Goal: Information Seeking & Learning: Find specific fact

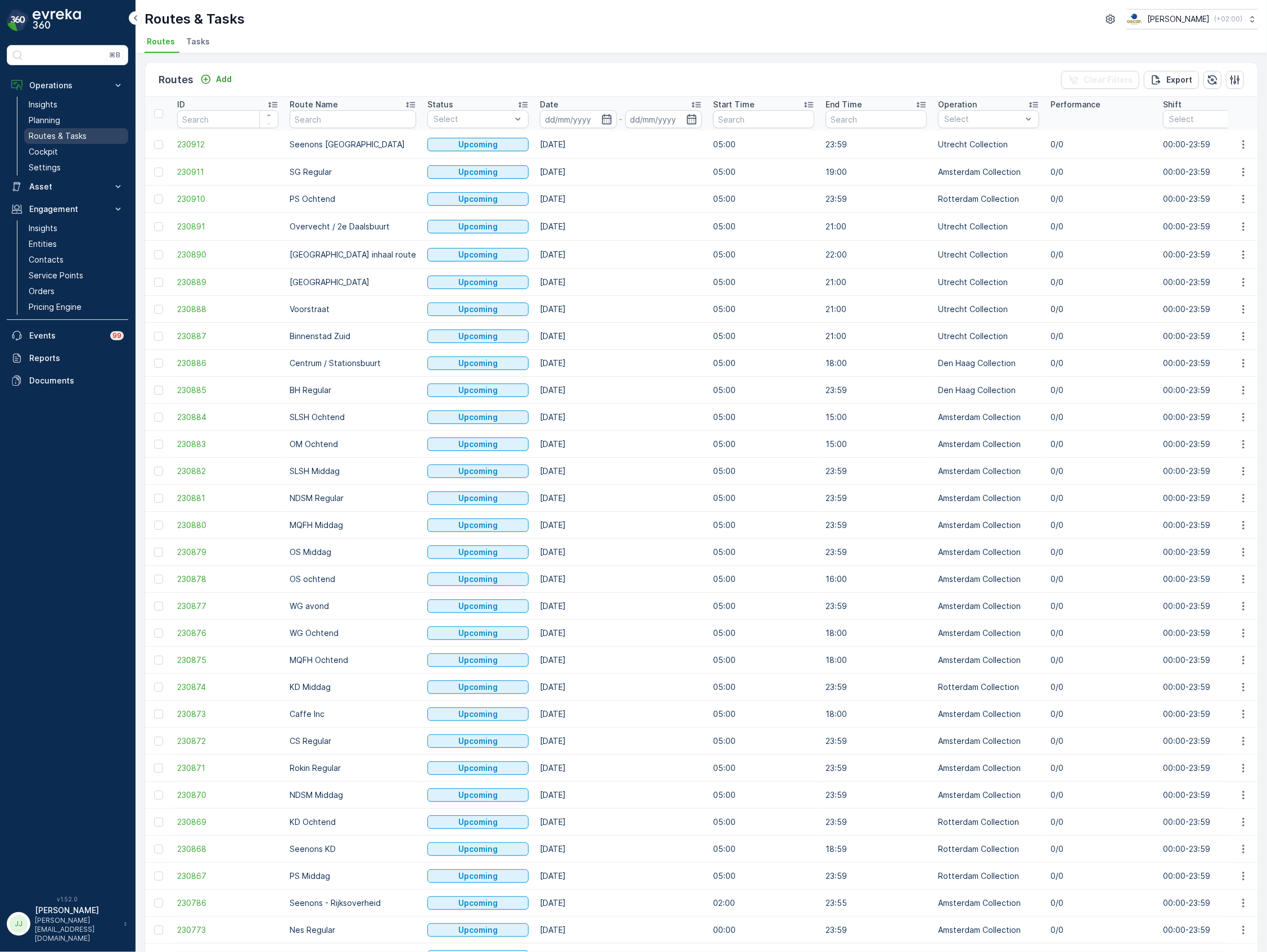
click at [61, 123] on link "Planning" at bounding box center [76, 120] width 104 height 16
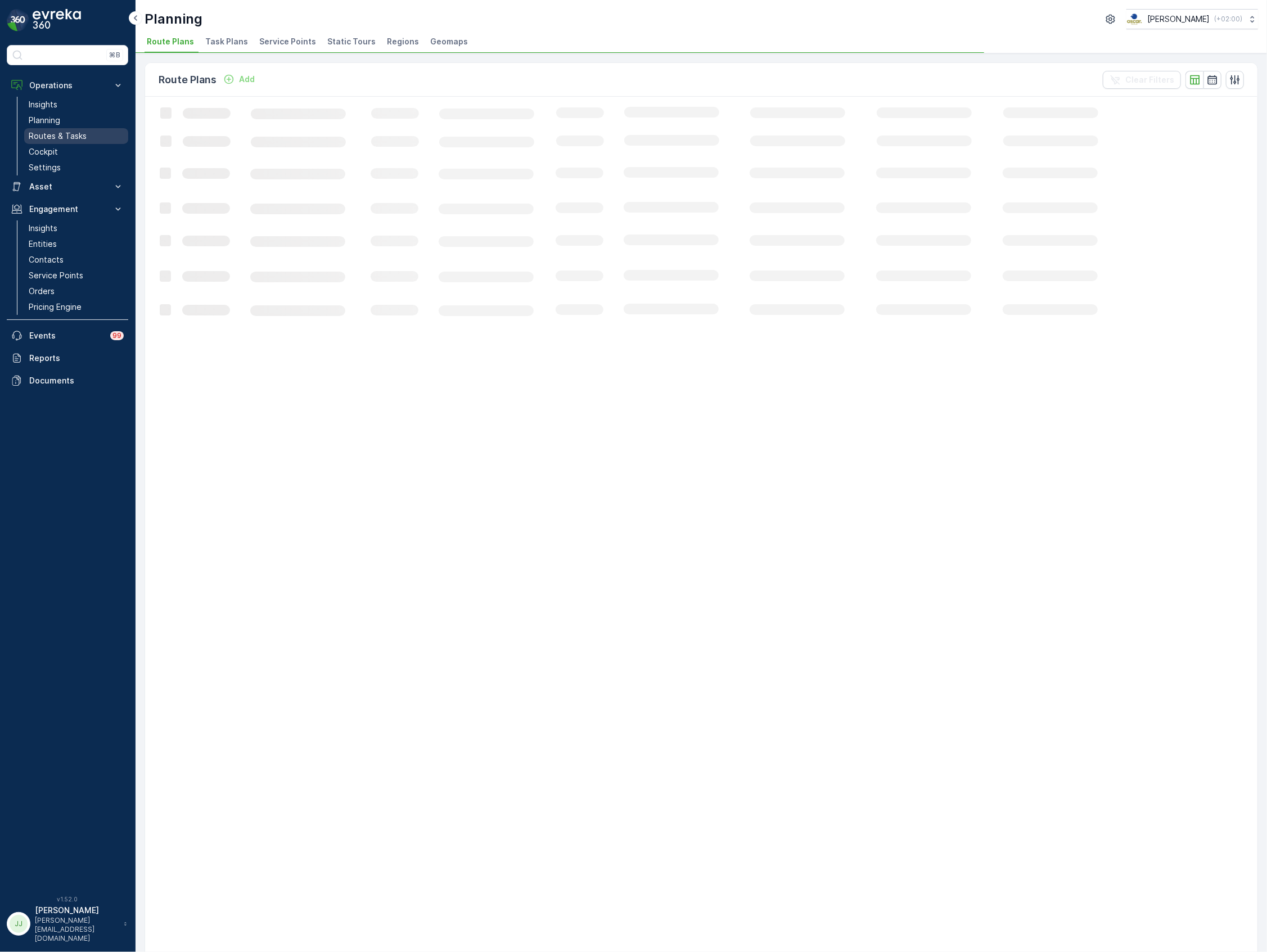
click at [63, 135] on p "Routes & Tasks" at bounding box center [57, 136] width 58 height 11
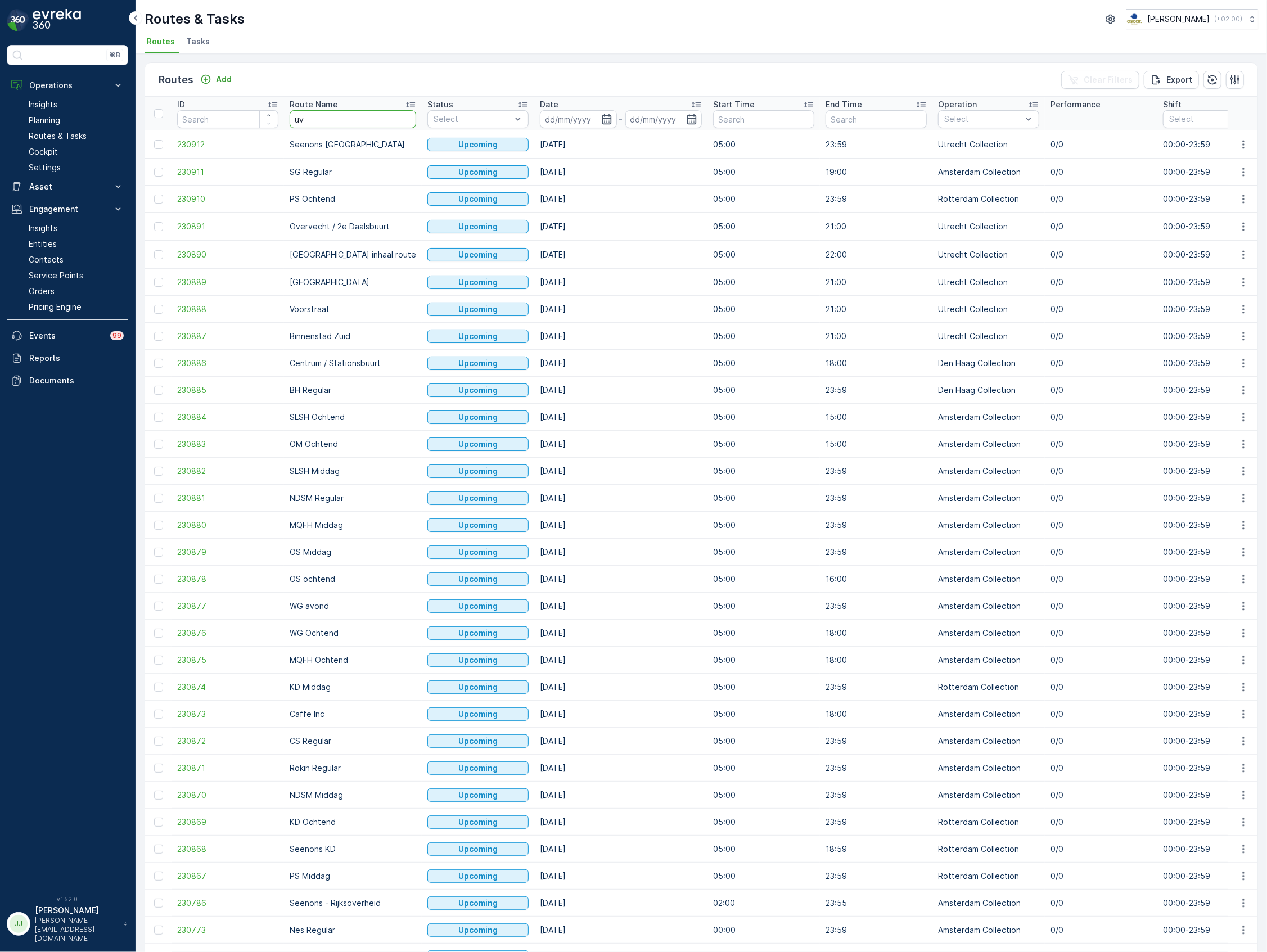
type input "uva"
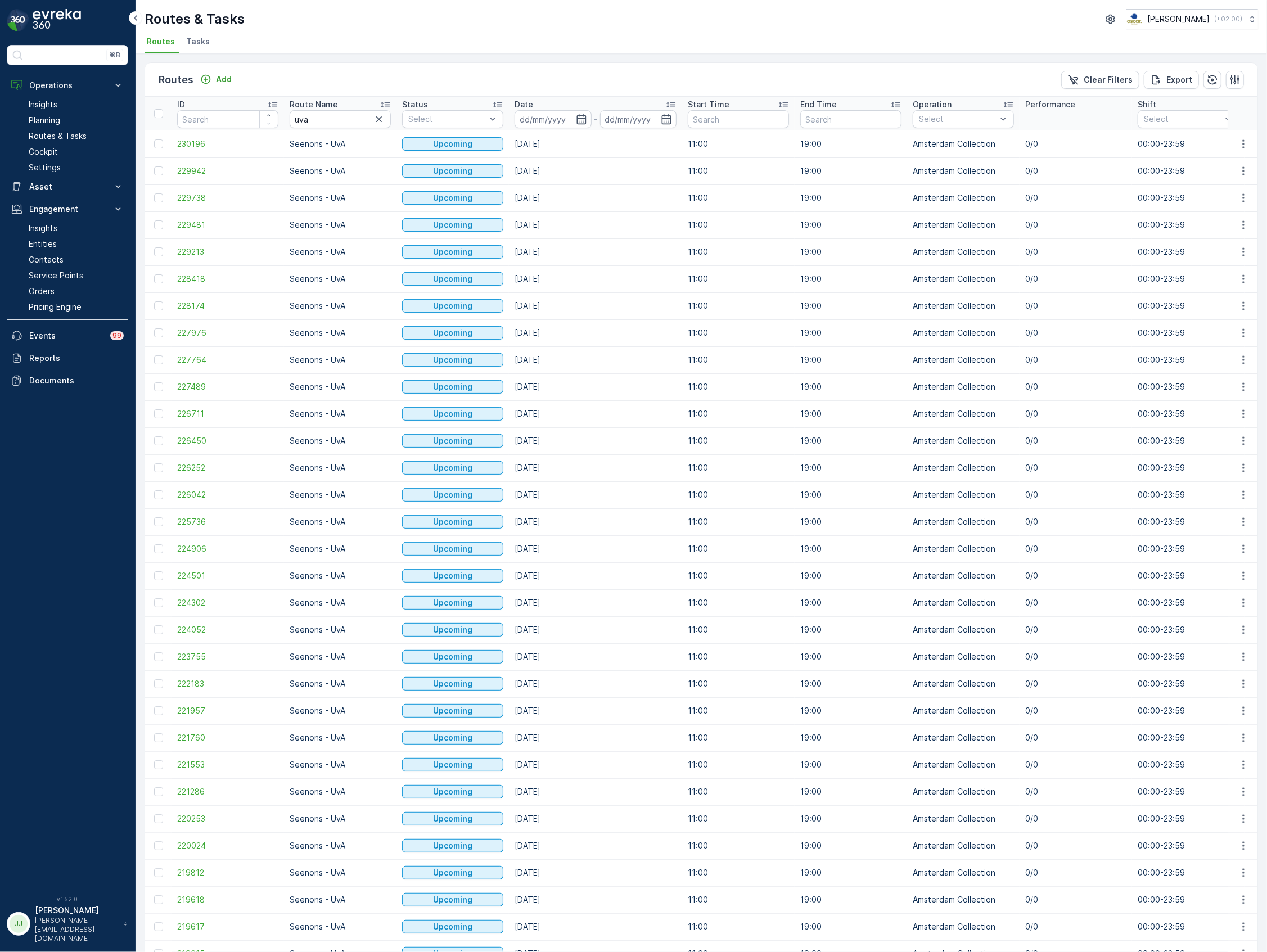
scroll to position [576, 0]
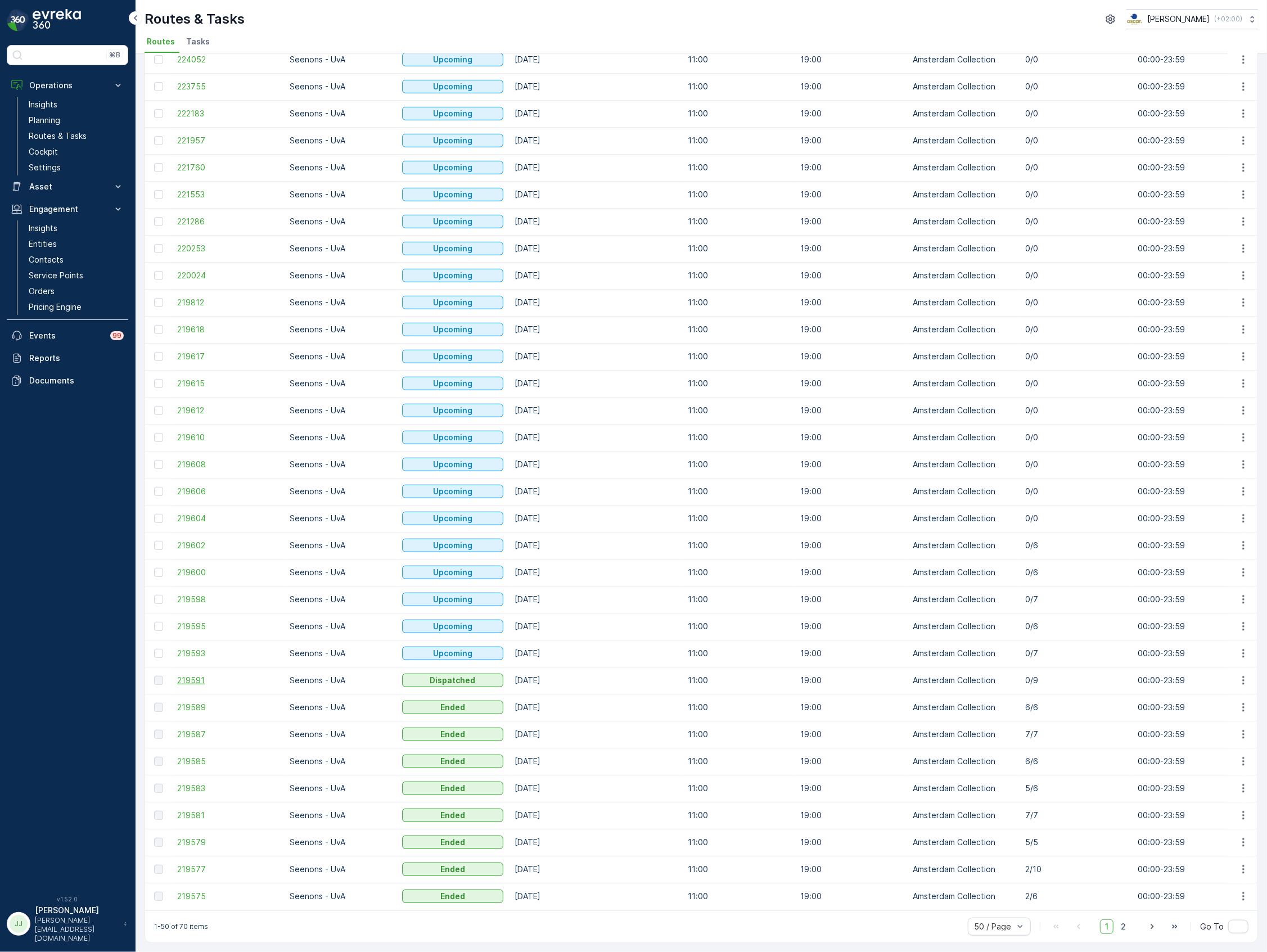
click at [198, 676] on span "219591" at bounding box center [228, 680] width 101 height 11
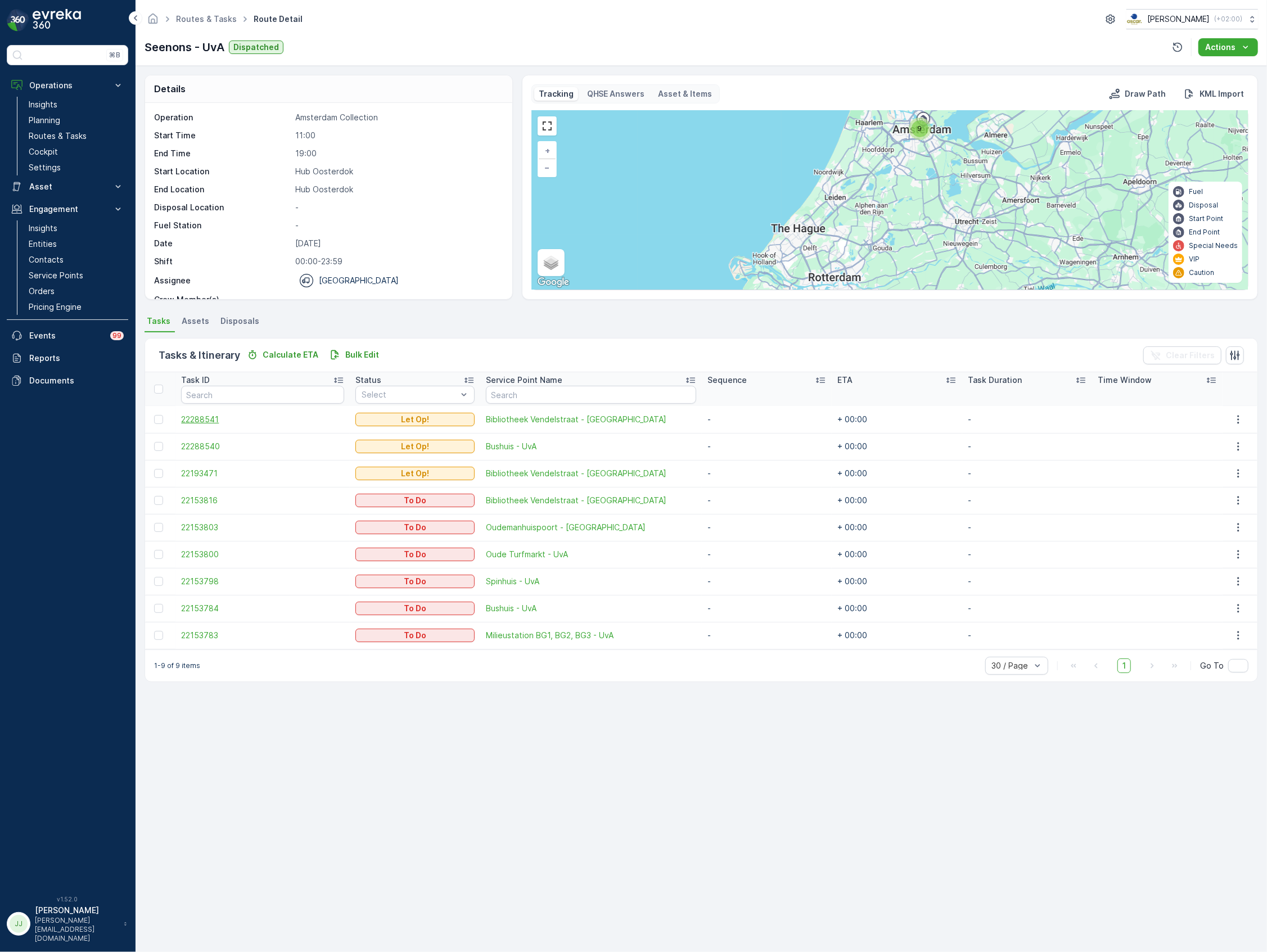
click at [196, 419] on span "22288541" at bounding box center [263, 419] width 163 height 11
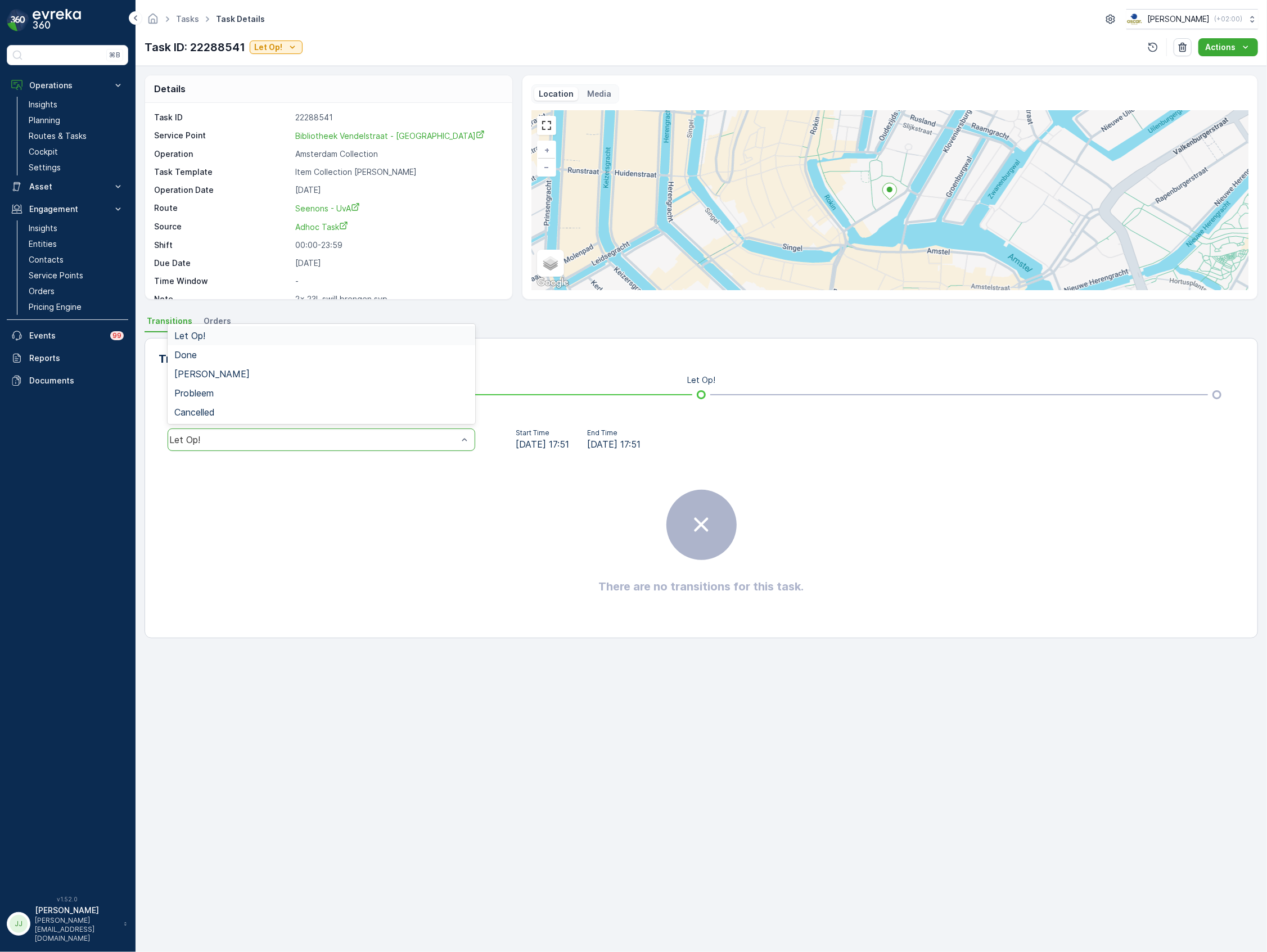
click at [240, 299] on div "Details Task ID 22288541 Service Point Bibliotheek Vendelstraat - UvA Operation…" at bounding box center [329, 187] width 369 height 225
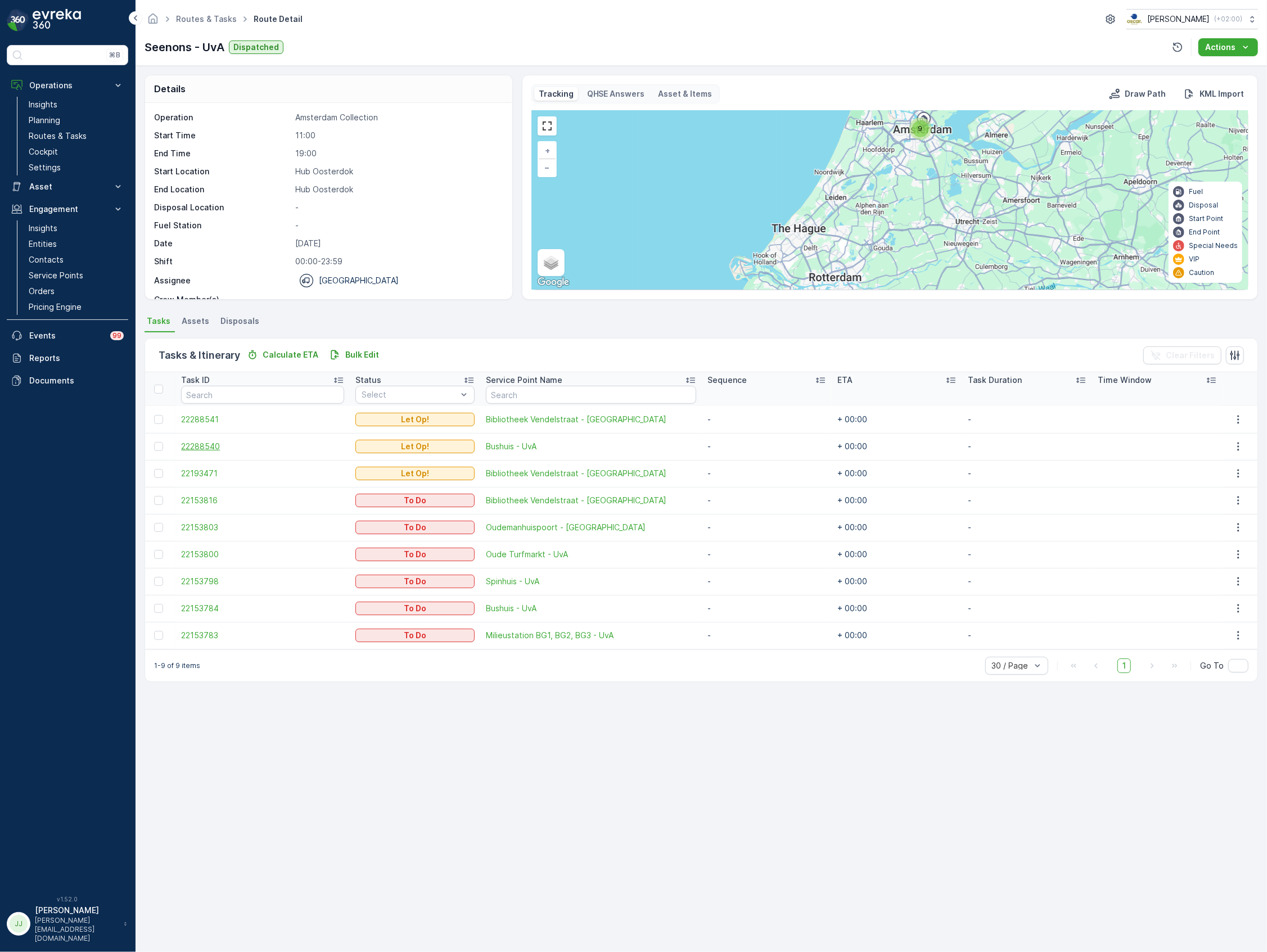
click at [209, 441] on span "22288540" at bounding box center [263, 446] width 163 height 11
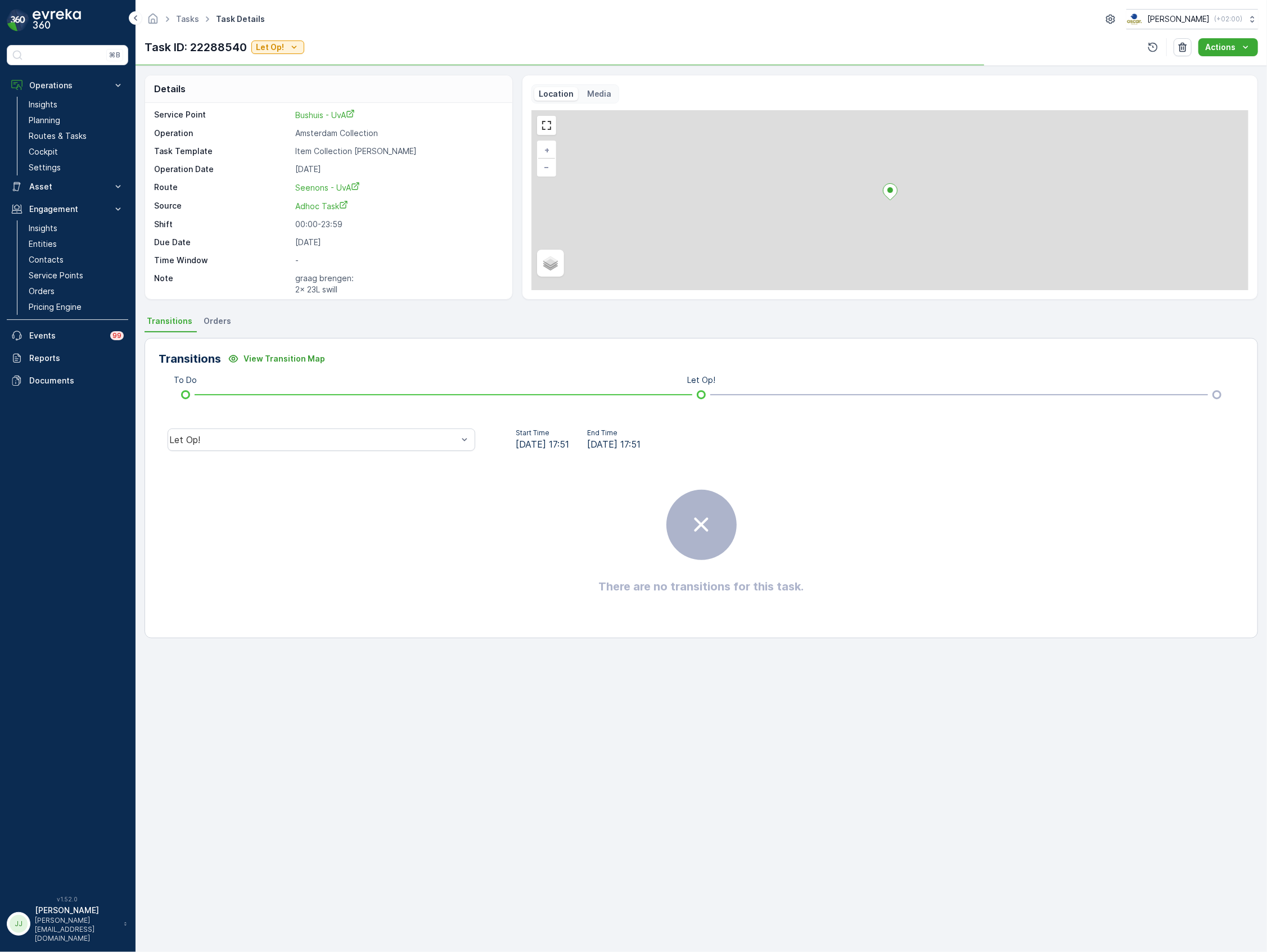
scroll to position [27, 0]
